Goal: Transaction & Acquisition: Purchase product/service

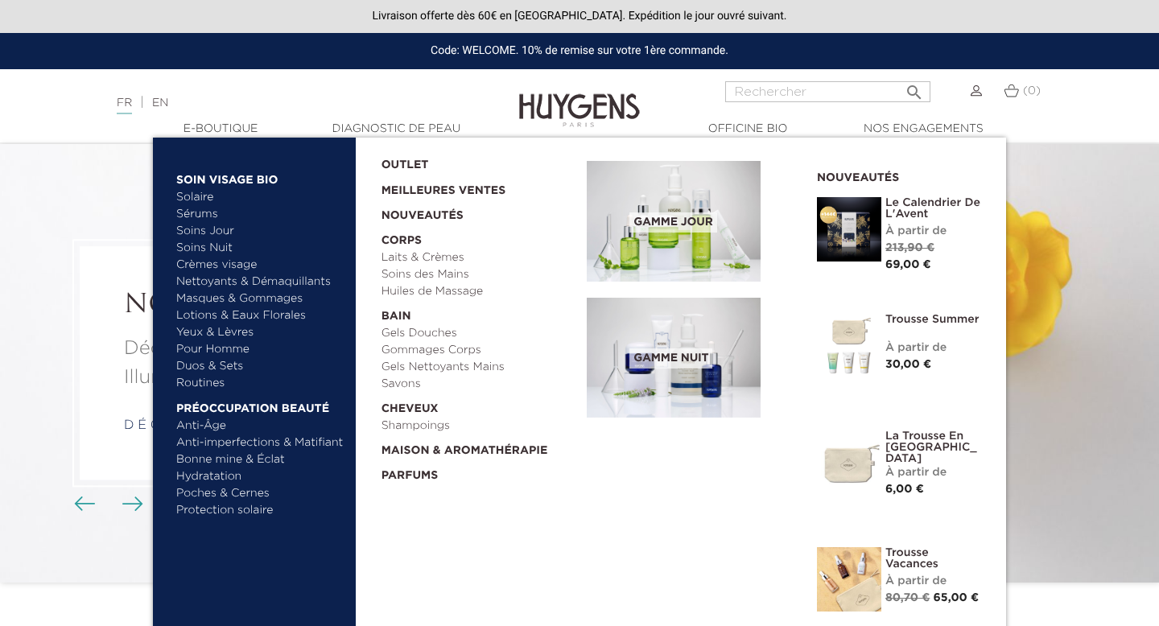
click at [218, 261] on link "Crèmes visage" at bounding box center [260, 265] width 168 height 17
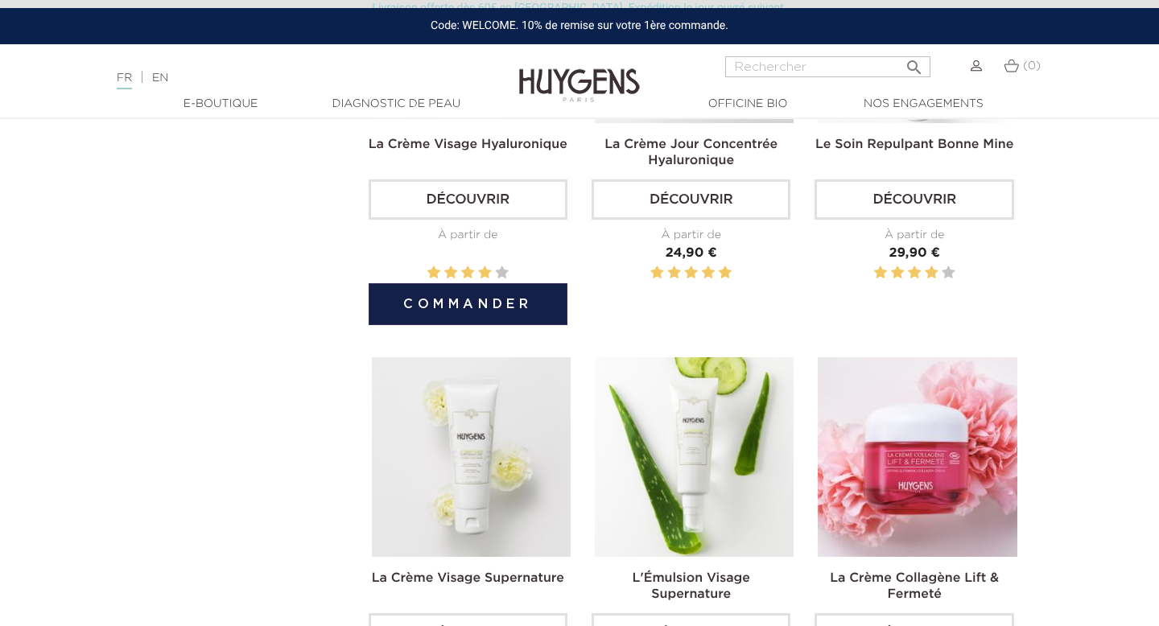
scroll to position [810, 0]
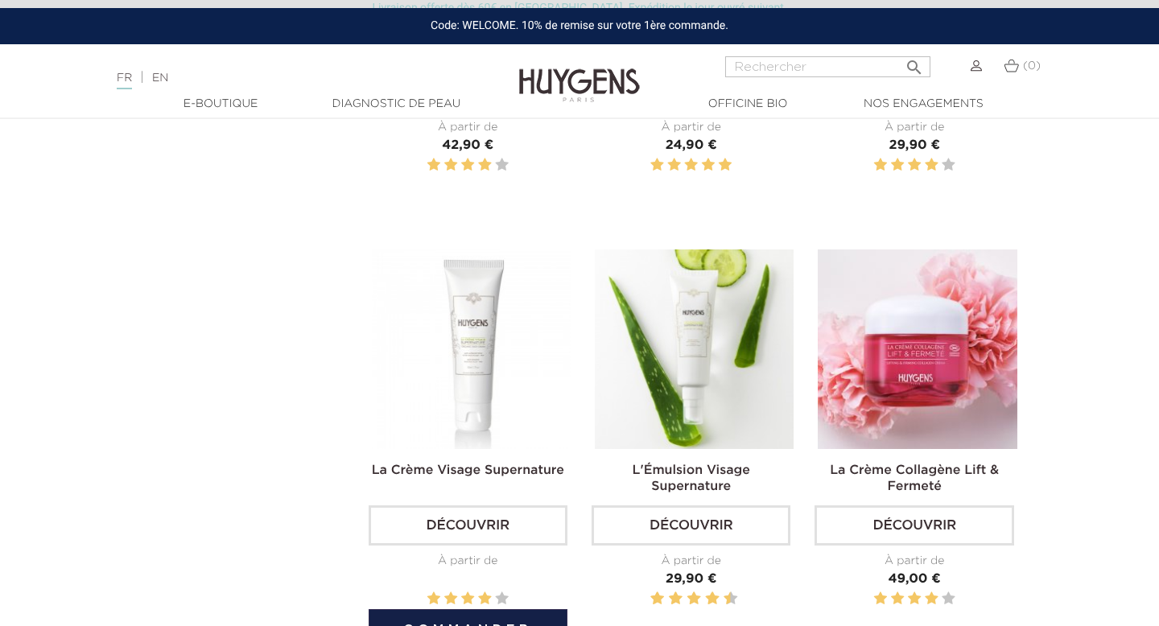
click at [492, 322] on img at bounding box center [471, 348] width 199 height 199
